Goal: Task Accomplishment & Management: Use online tool/utility

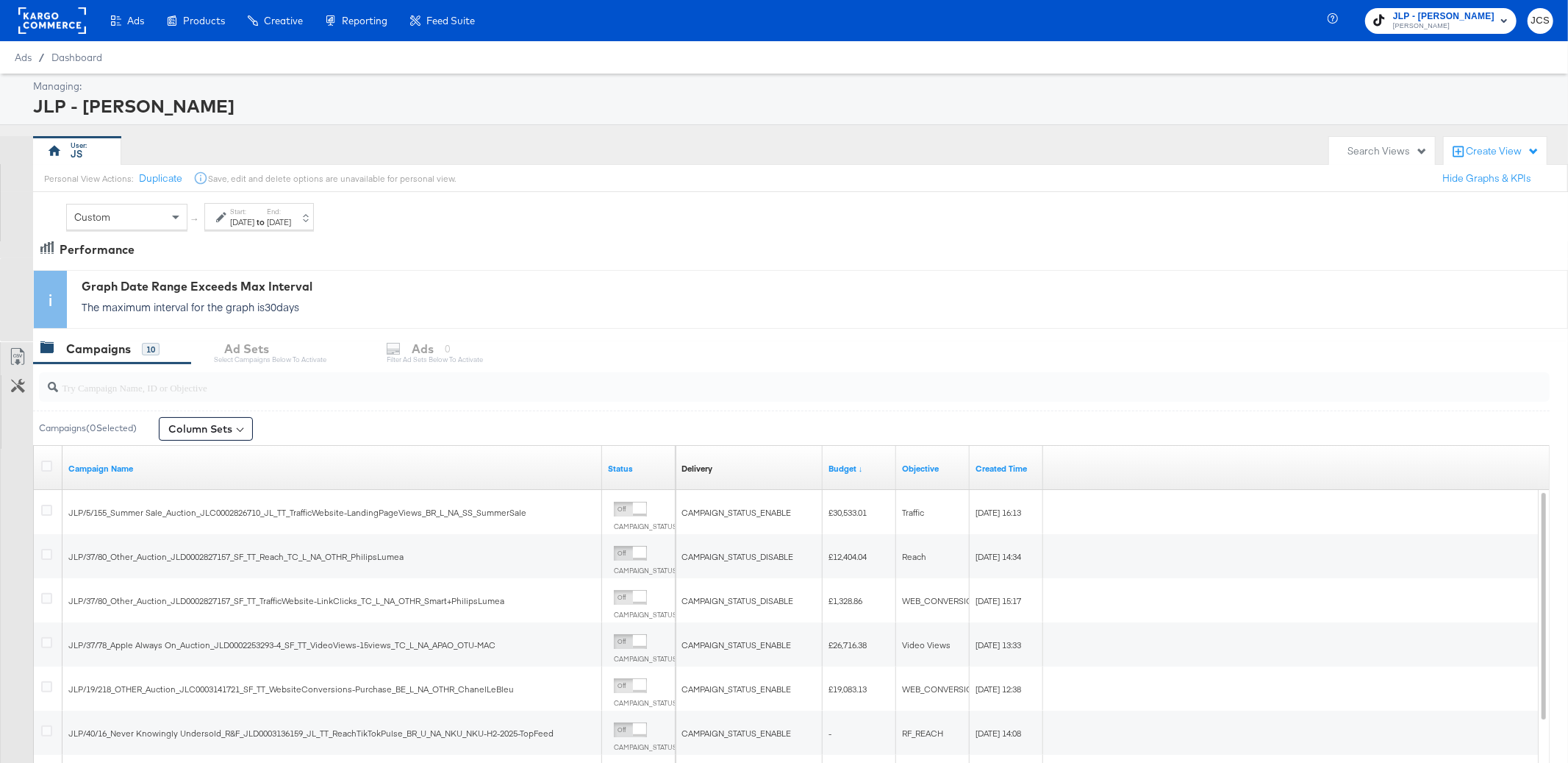
click at [72, 16] on rect at bounding box center [52, 21] width 67 height 27
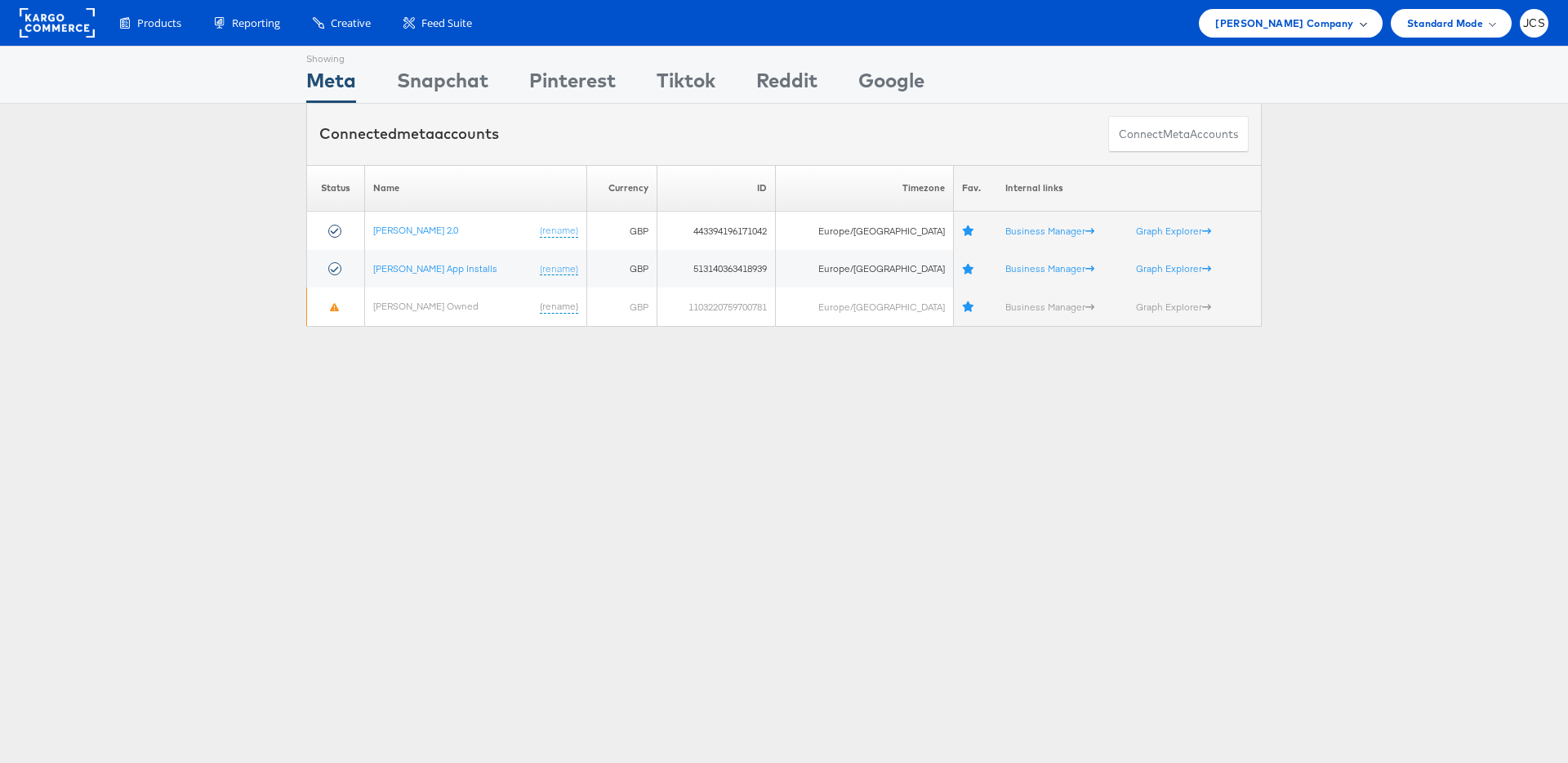
click at [1338, 36] on div "[PERSON_NAME] Company" at bounding box center [1290, 24] width 183 height 29
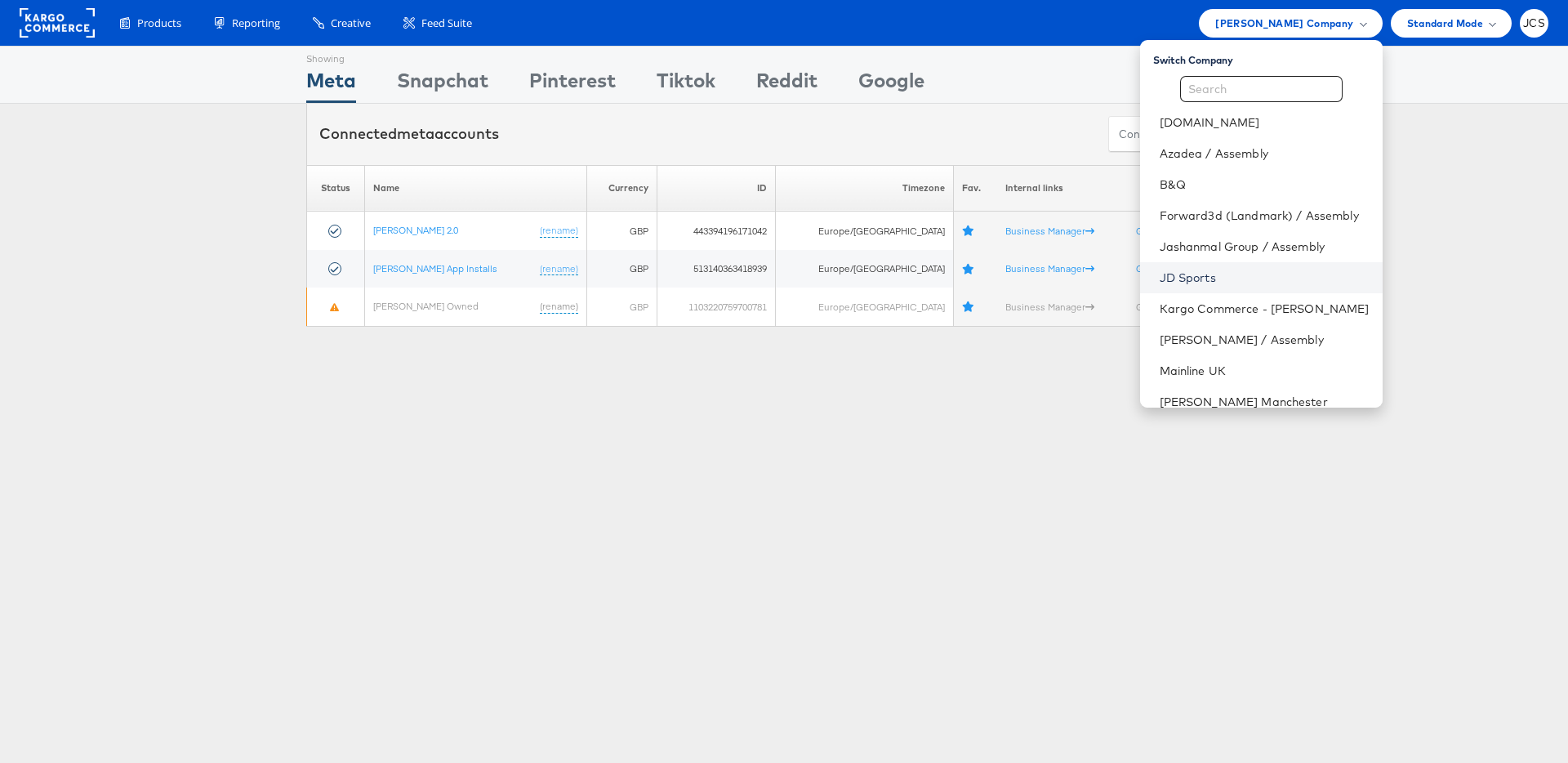
click at [1179, 274] on link "JD Sports" at bounding box center [1264, 277] width 210 height 16
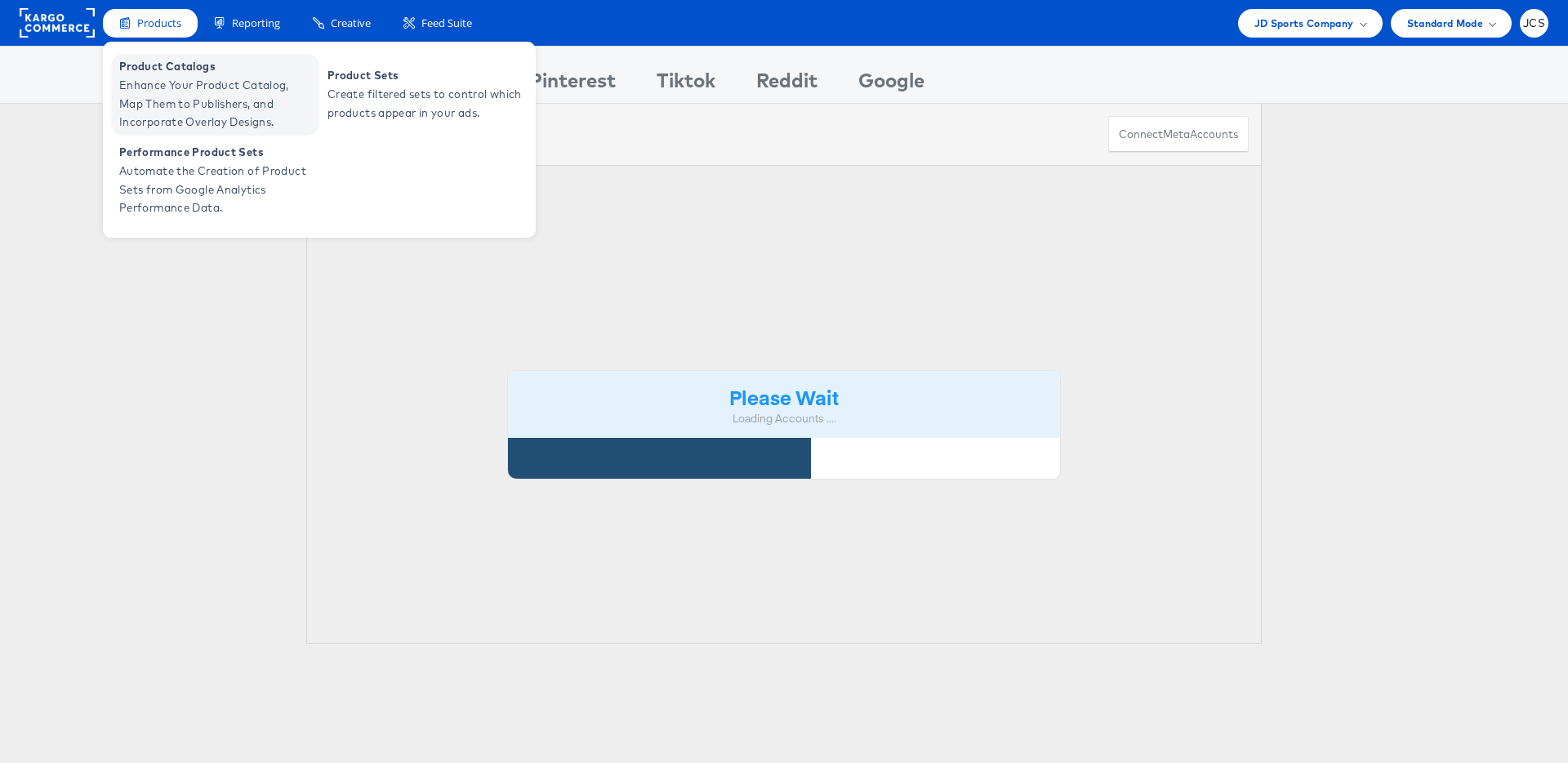
click at [180, 112] on span "Enhance Your Product Catalog, Map Them to Publishers, and Incorporate Overlay D…" at bounding box center [217, 103] width 196 height 55
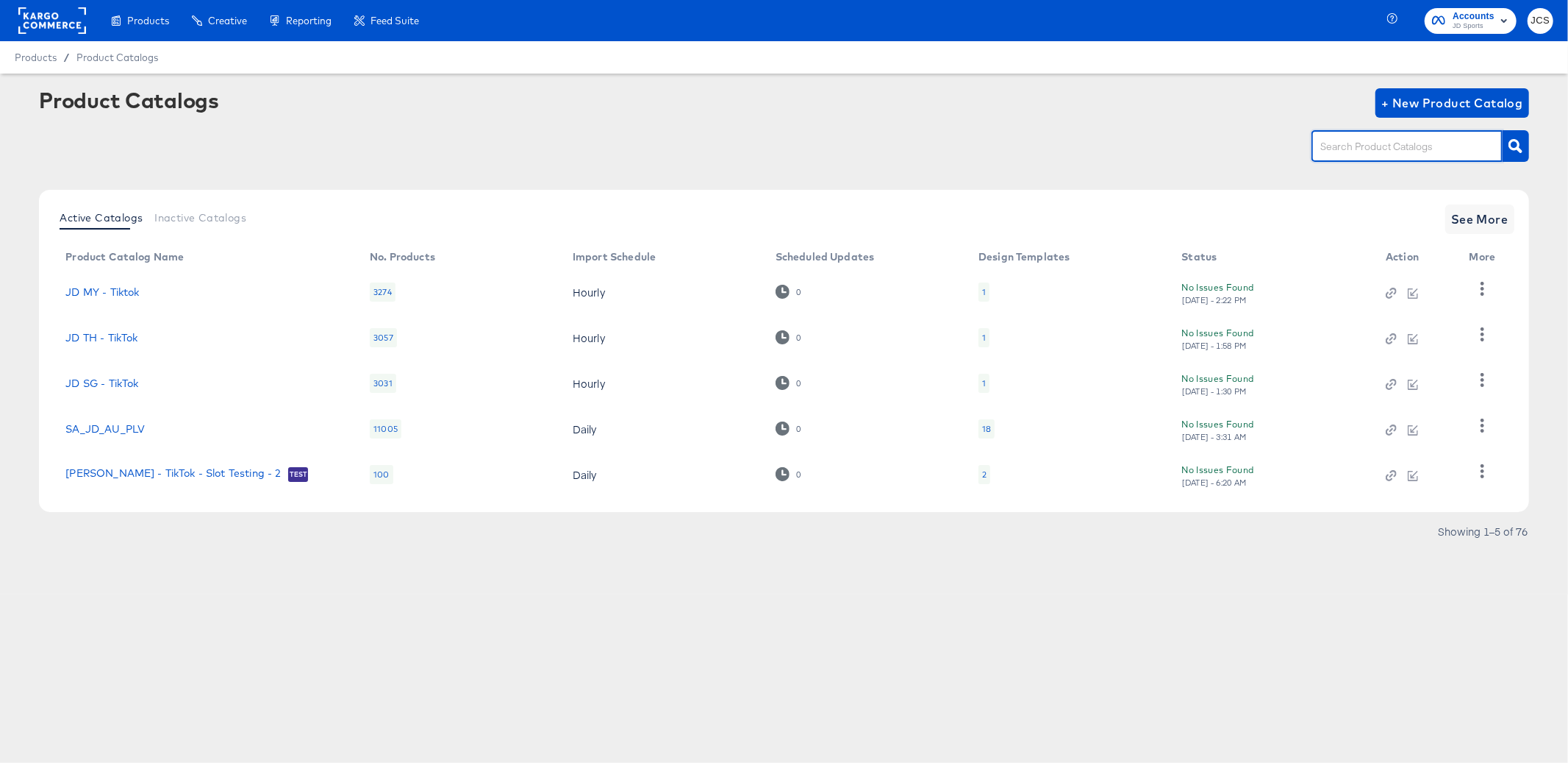
click at [1378, 151] on input "text" at bounding box center [1395, 146] width 156 height 17
type input "main"
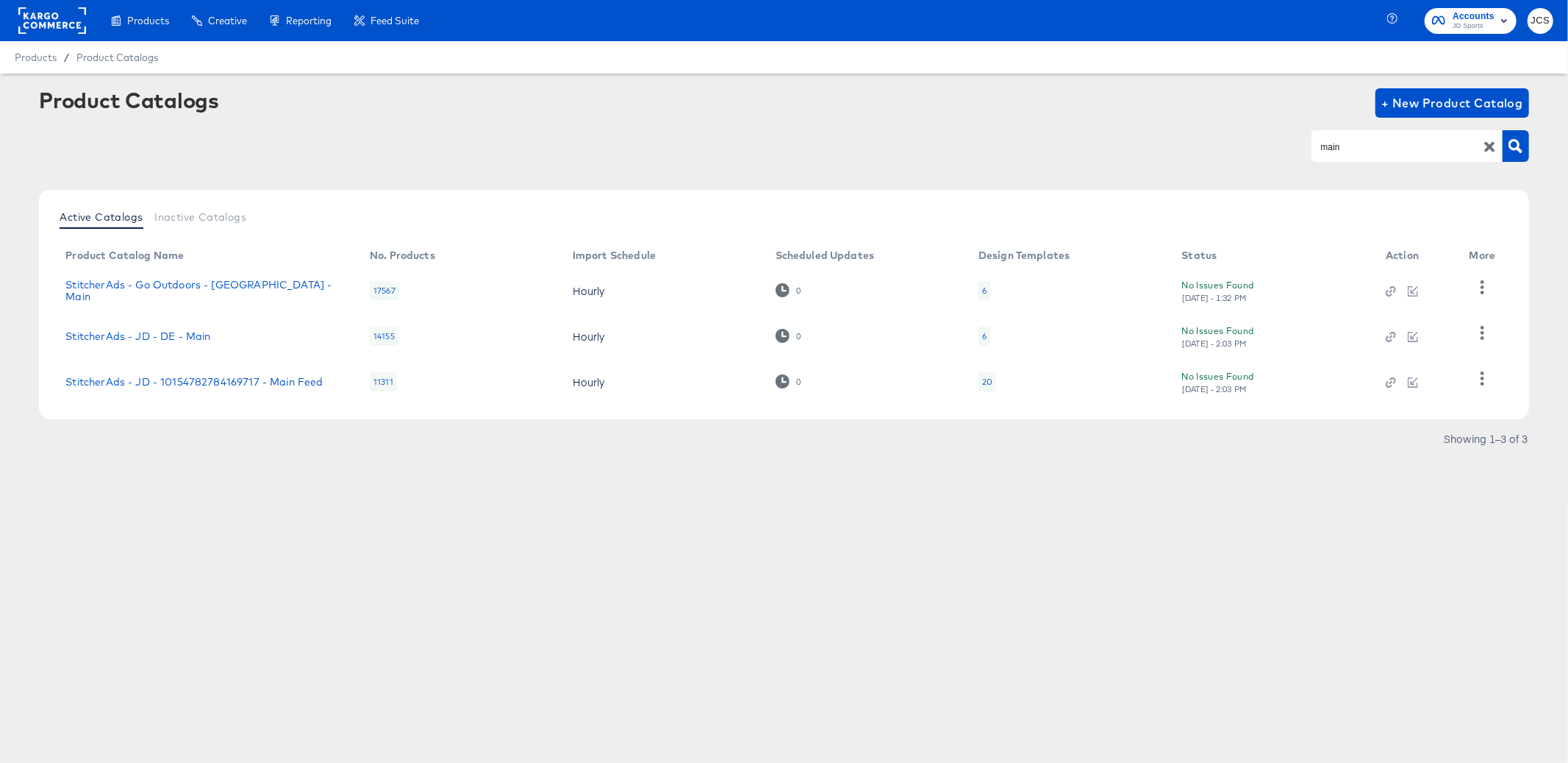
click at [985, 388] on div "20" at bounding box center [987, 382] width 18 height 19
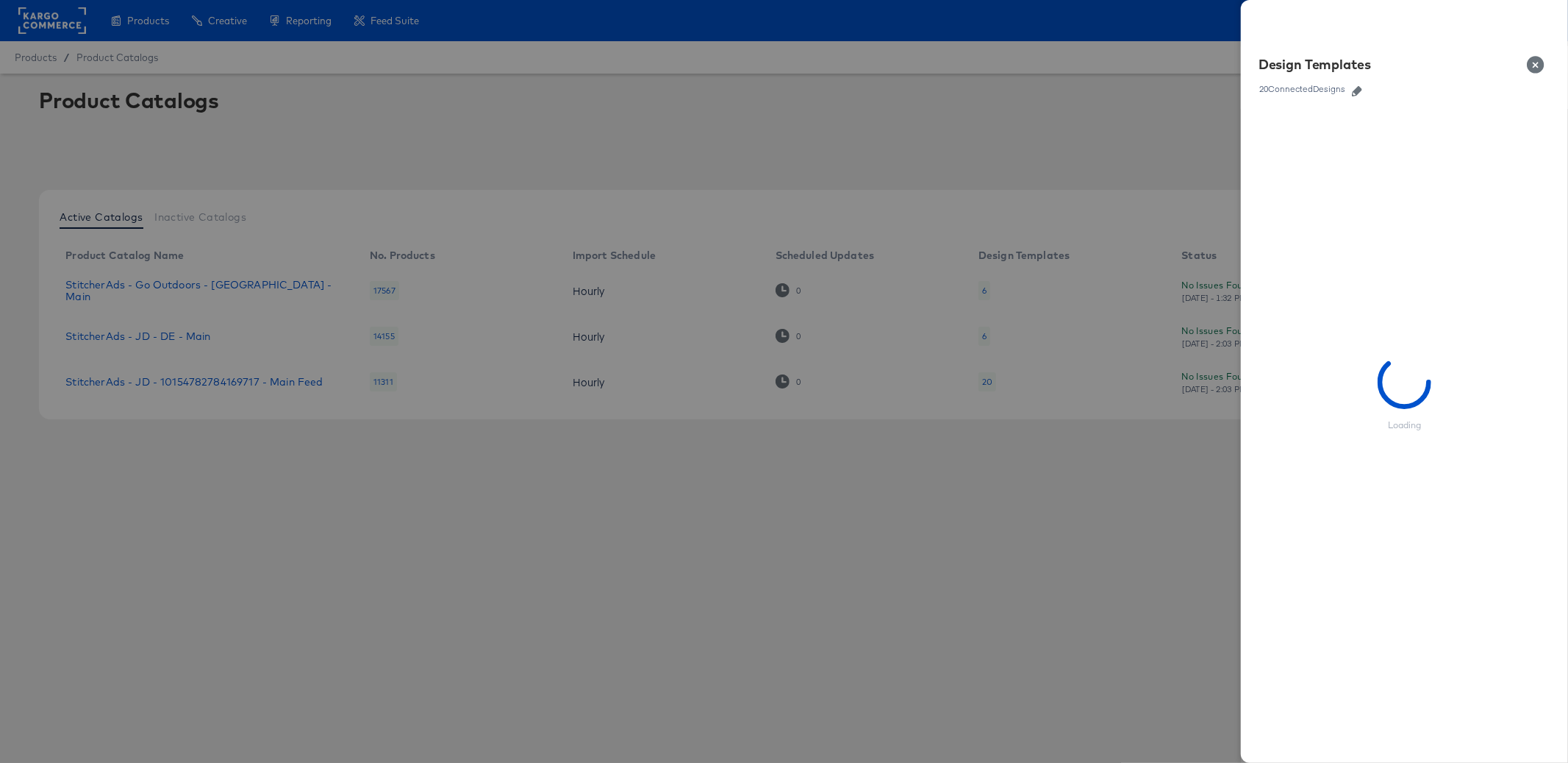
click at [1367, 90] on button "button" at bounding box center [1357, 90] width 22 height 10
